Goal: Transaction & Acquisition: Purchase product/service

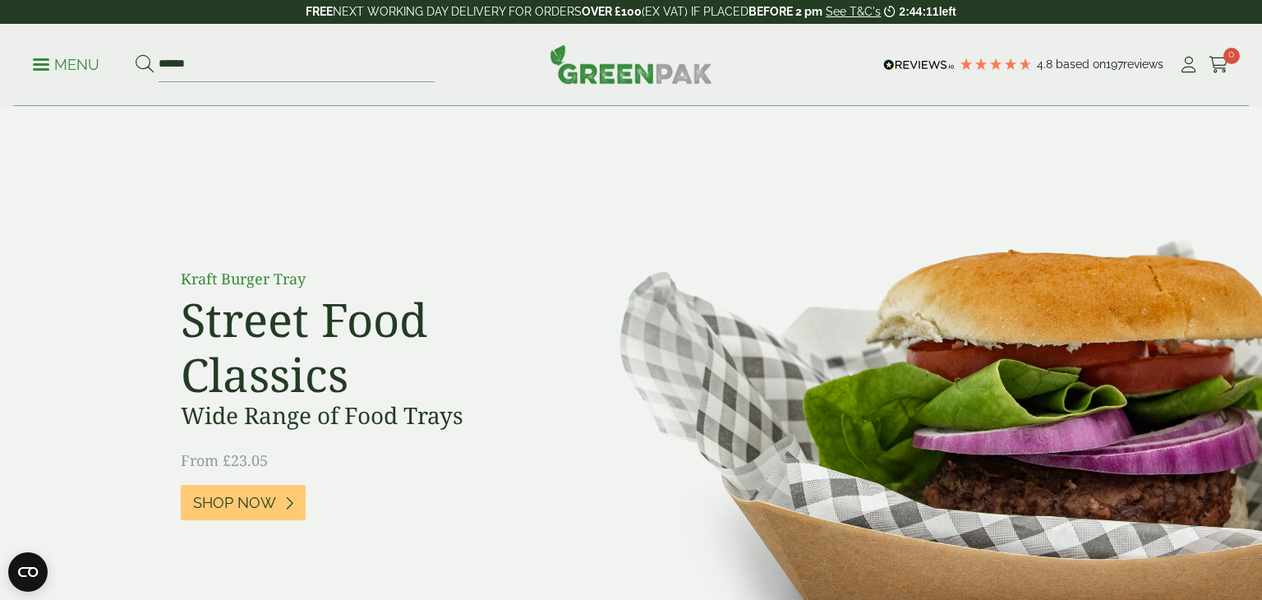
type input "******"
click at [136, 54] on button at bounding box center [145, 64] width 18 height 21
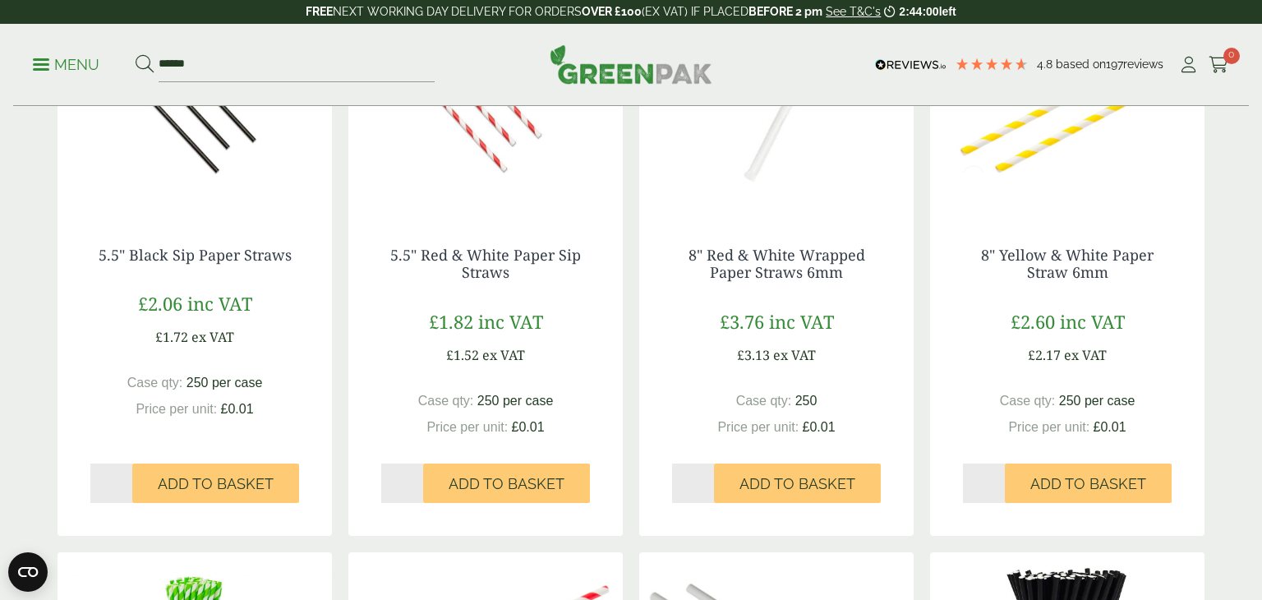
scroll to position [374, 0]
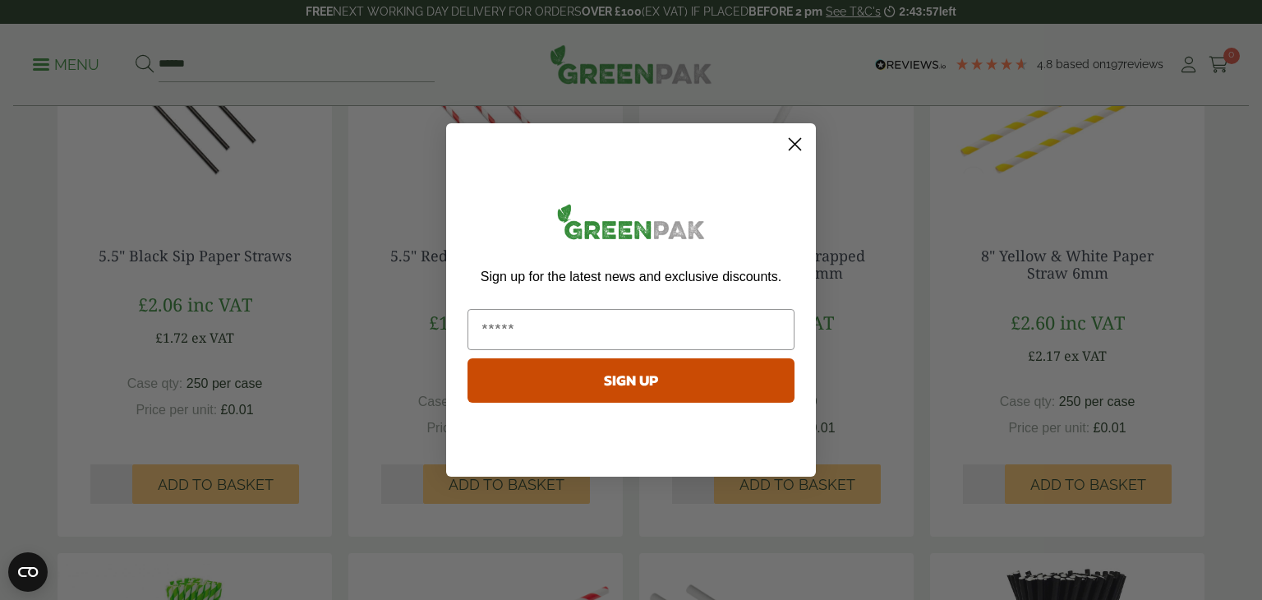
click at [800, 145] on circle "Close dialog" at bounding box center [794, 144] width 27 height 27
